Goal: Obtain resource: Obtain resource

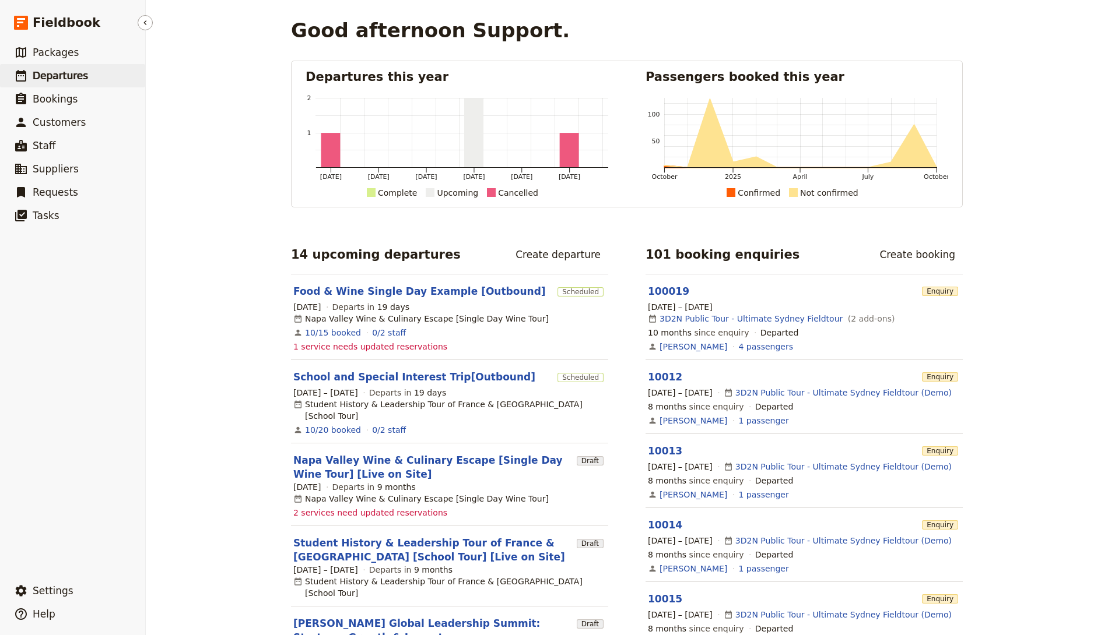
click at [55, 77] on span "Departures" at bounding box center [60, 76] width 55 height 12
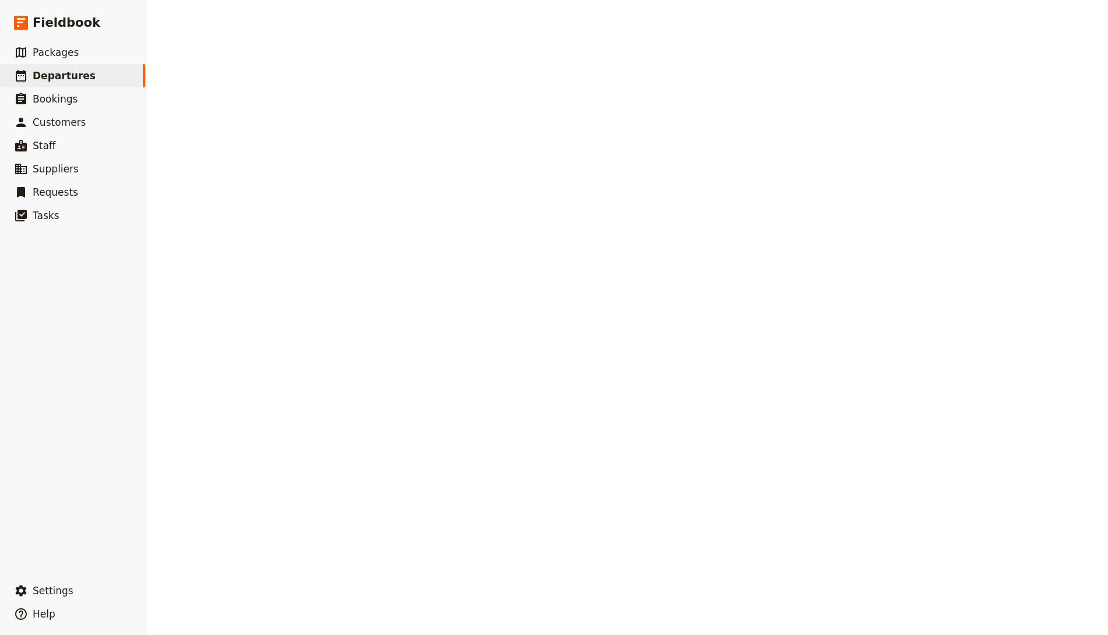
select select "CREATED_AT"
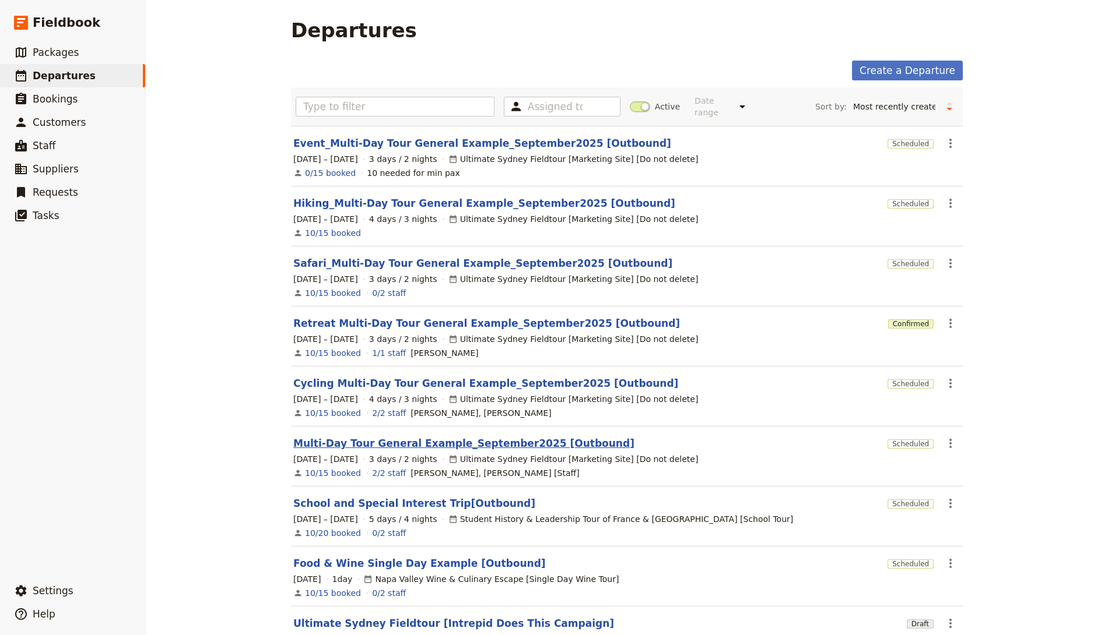
click at [404, 444] on link "Multi-Day Tour General Example_September2025 [Outbound]" at bounding box center [463, 444] width 341 height 14
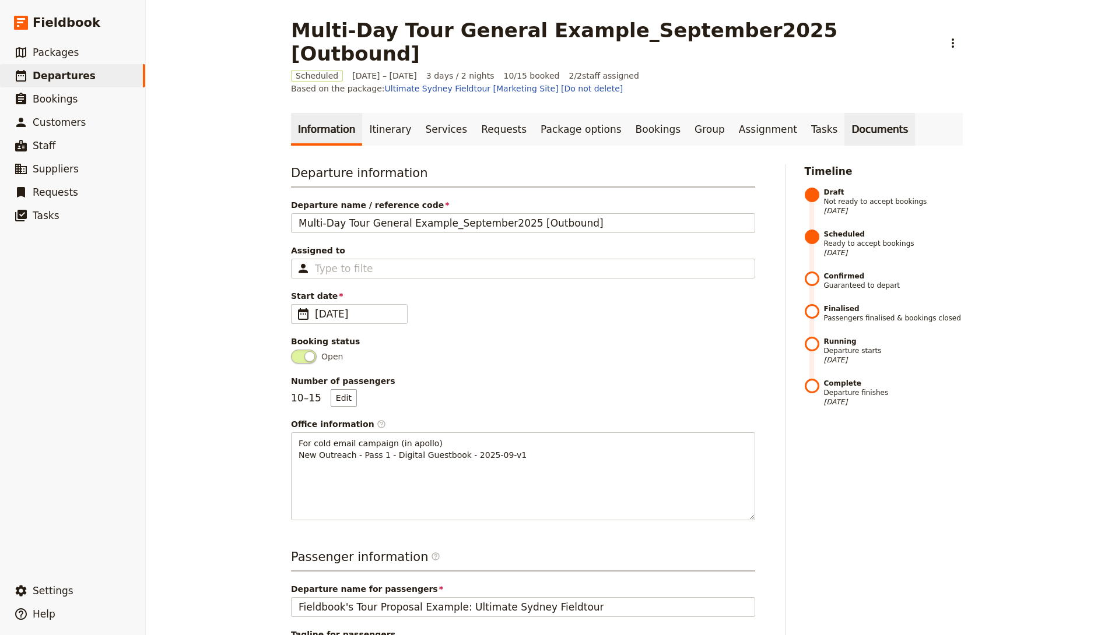
click at [844, 113] on link "Documents" at bounding box center [879, 129] width 71 height 33
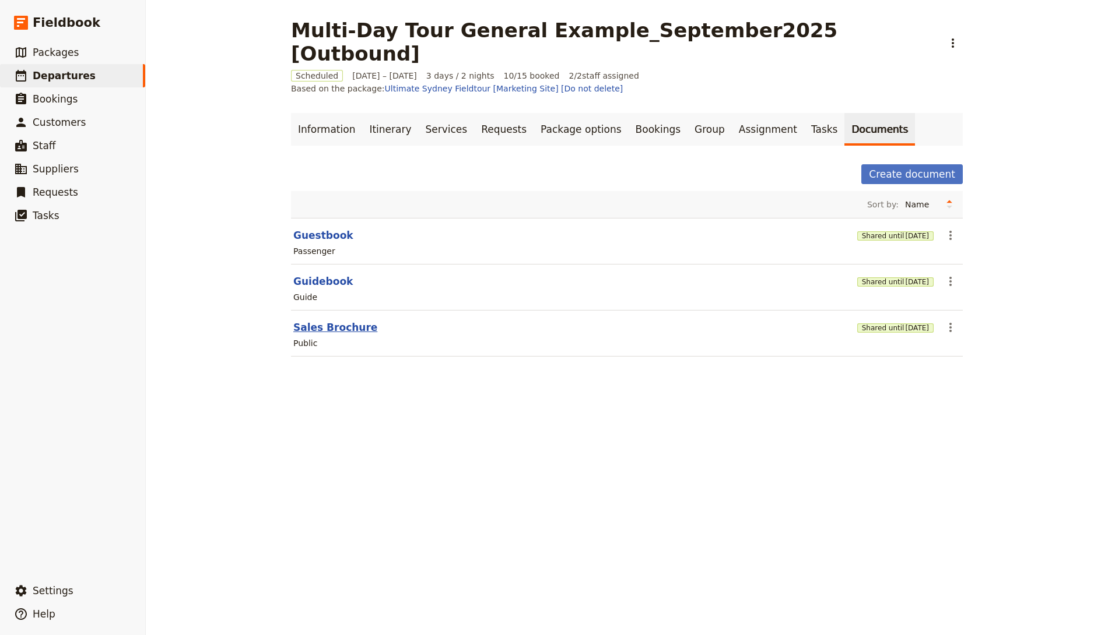
click at [323, 321] on button "Sales Brochure" at bounding box center [335, 328] width 84 height 14
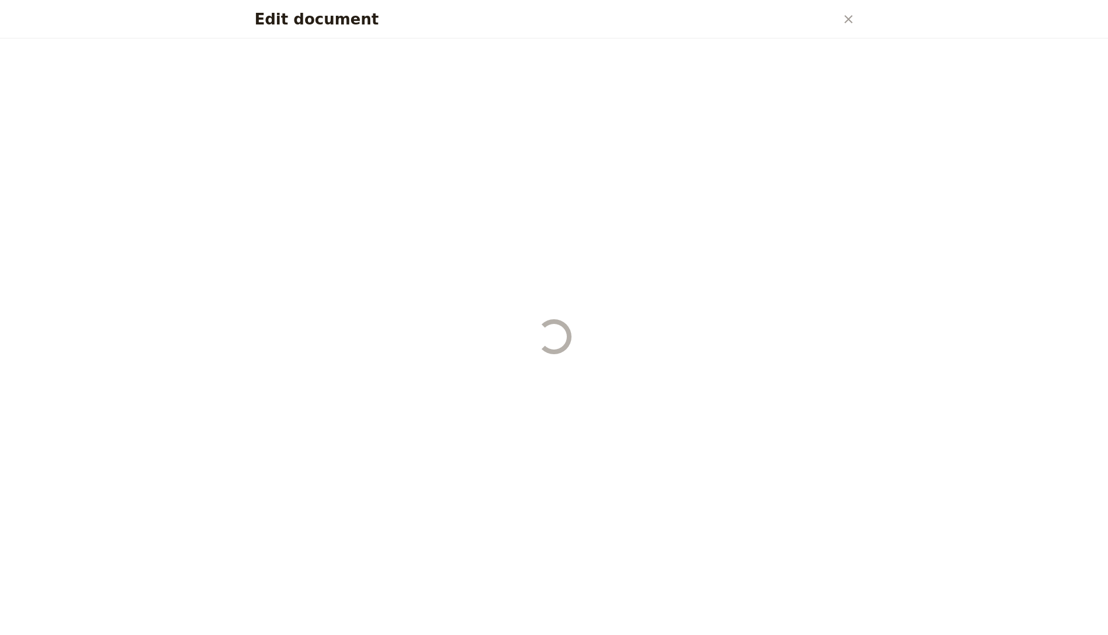
select select "DEFAULT"
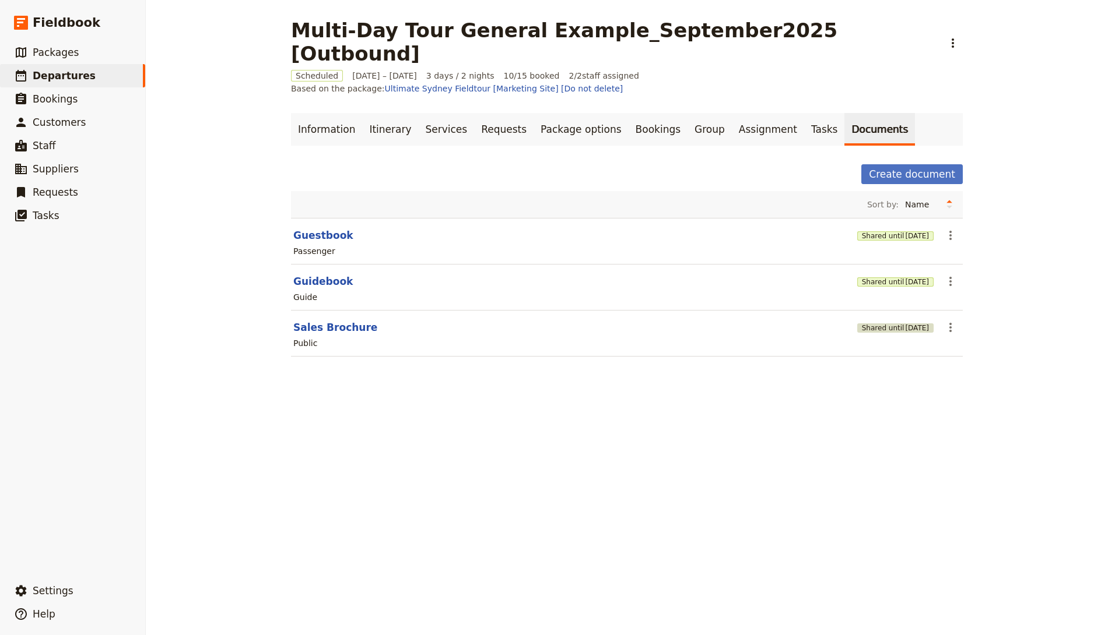
click at [905, 324] on span "[DATE]" at bounding box center [917, 328] width 24 height 9
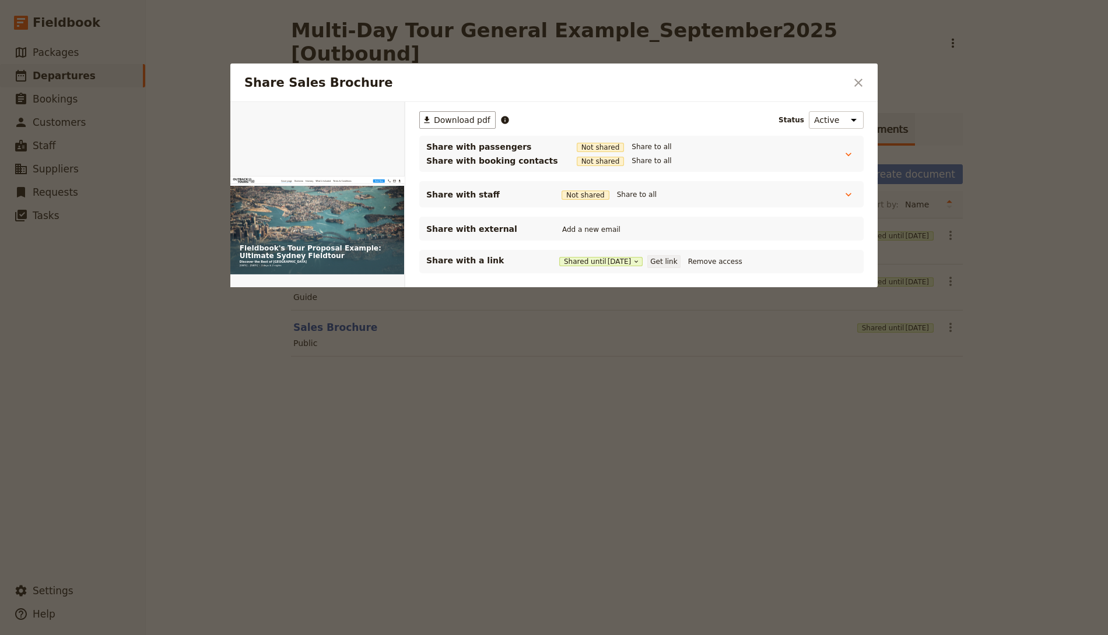
click at [676, 260] on button "Get link" at bounding box center [663, 261] width 33 height 13
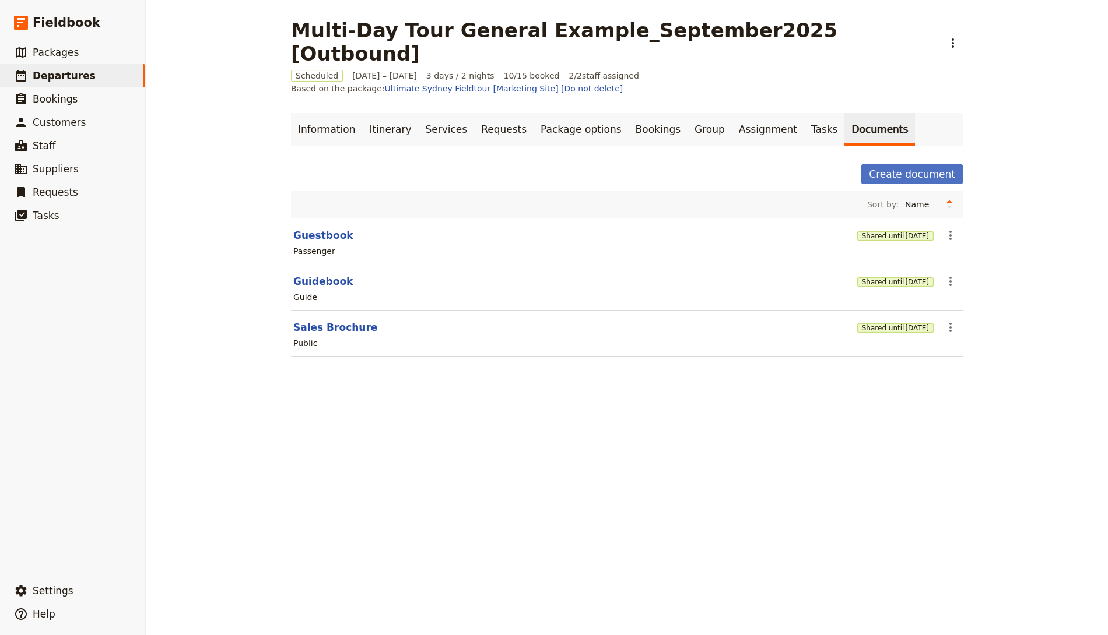
click at [600, 407] on div "Multi-Day Tour General Example_September2025 [Outbound] ​ Scheduled [DATE] – [D…" at bounding box center [627, 317] width 962 height 635
click at [905, 231] on span "[DATE]" at bounding box center [917, 235] width 24 height 9
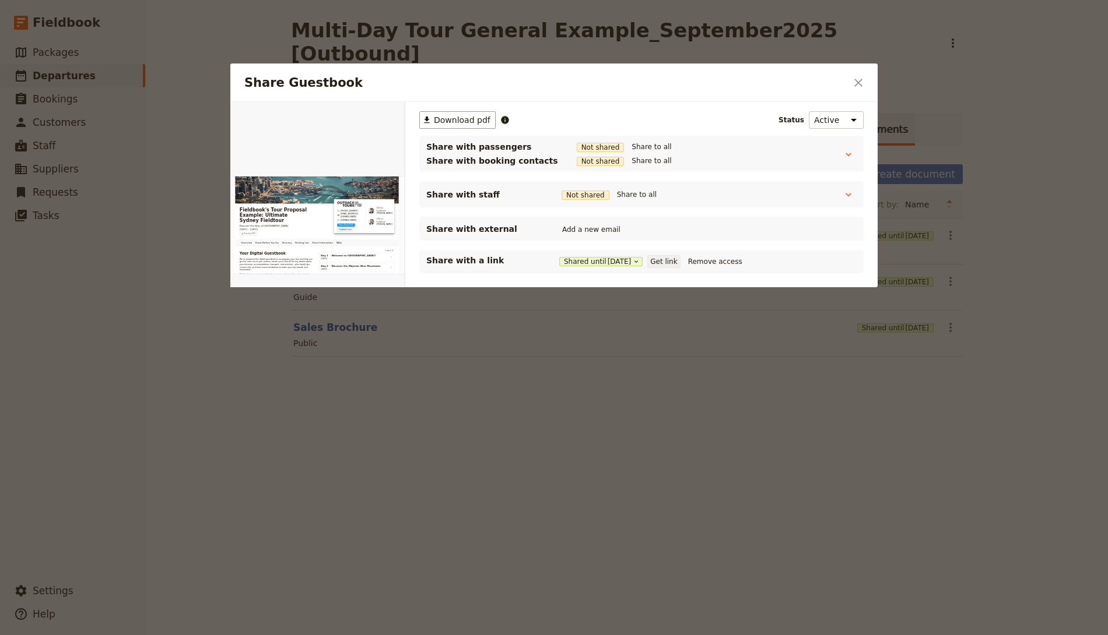
click at [673, 259] on button "Get link" at bounding box center [663, 261] width 33 height 13
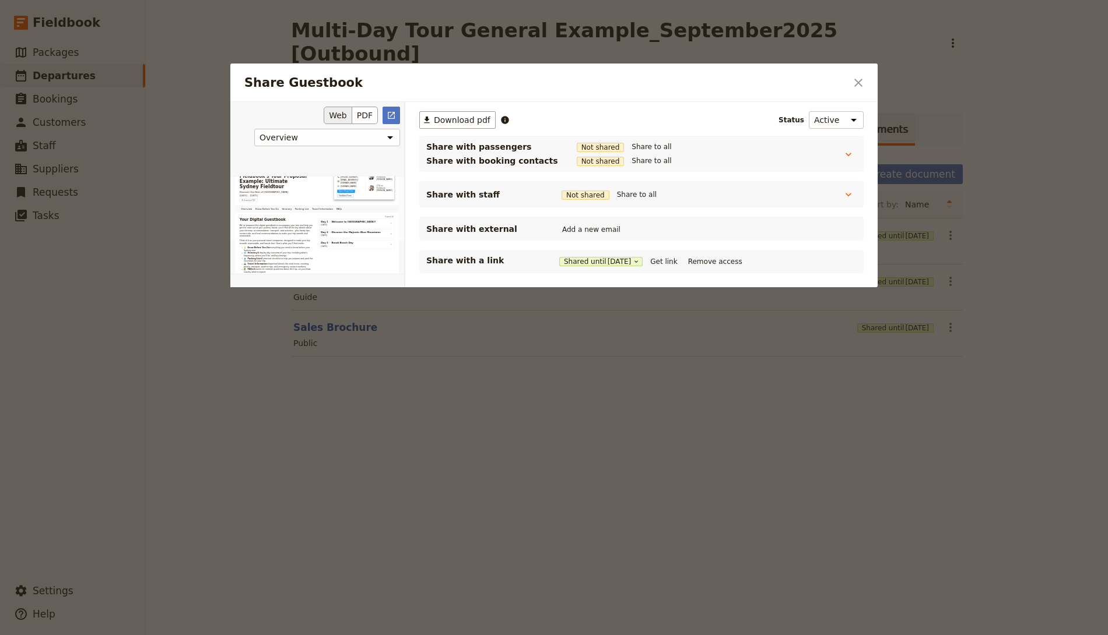
scroll to position [146, 0]
